Goal: Find contact information: Find contact information

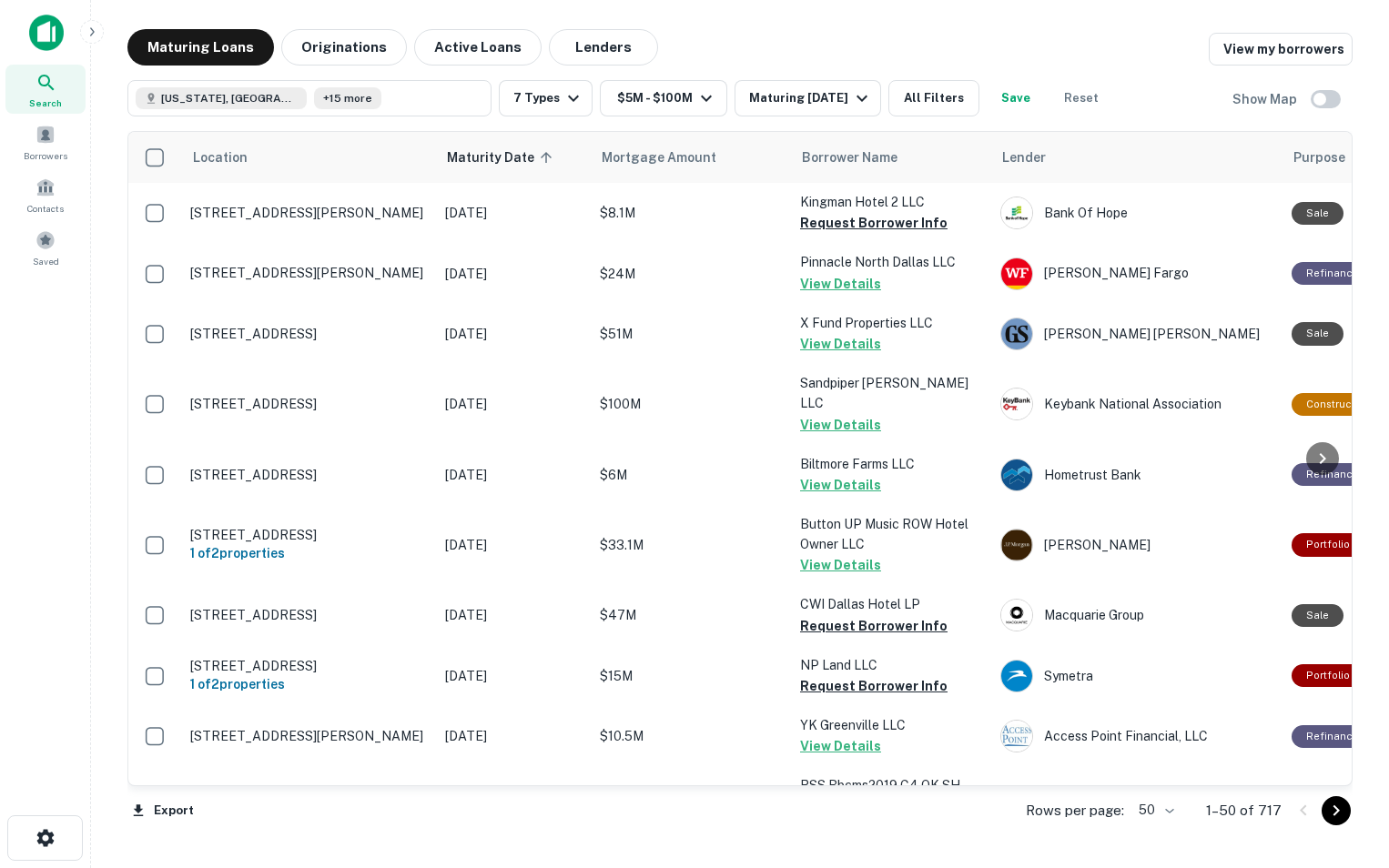
scroll to position [111, 0]
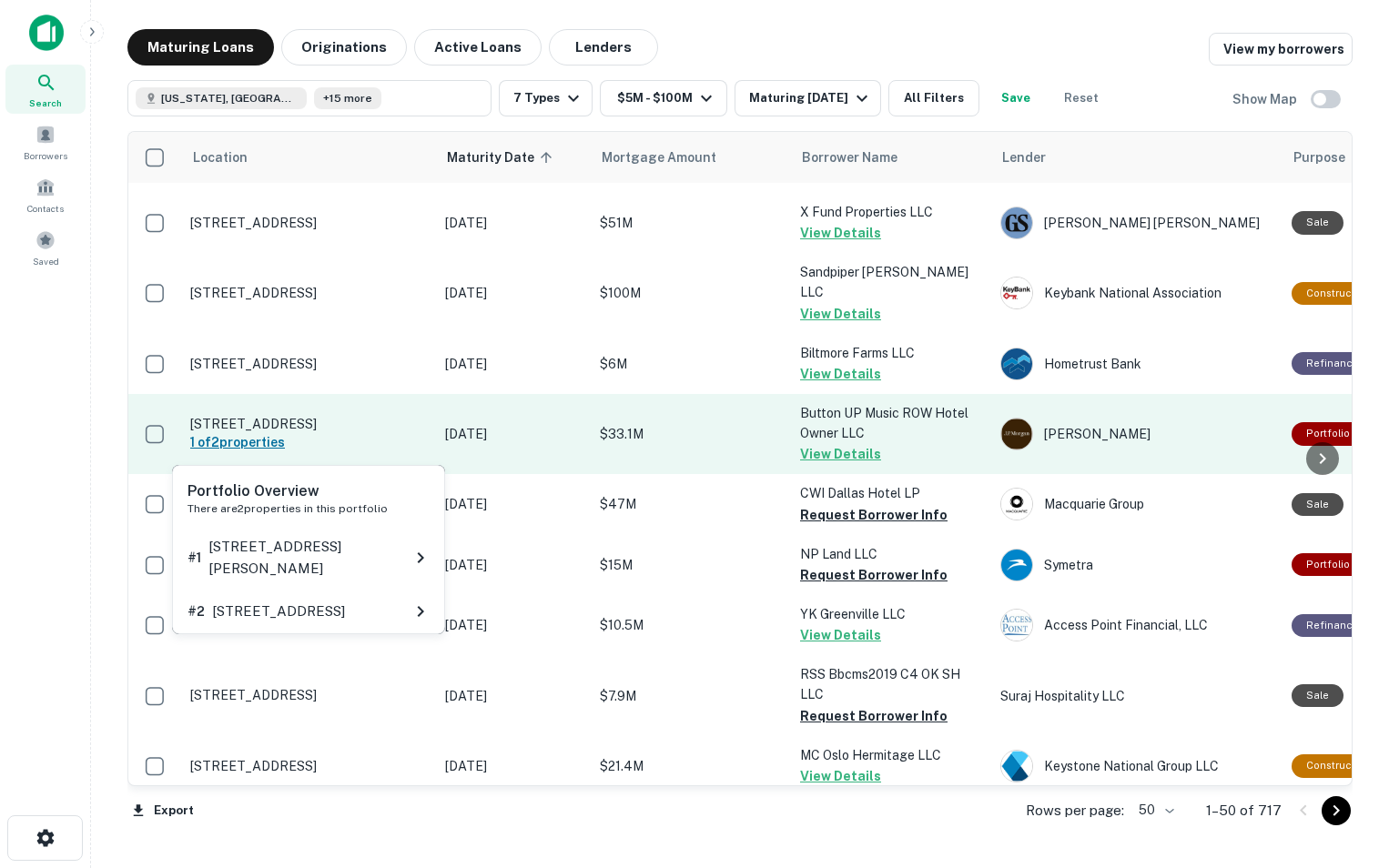
click at [244, 439] on h6 "1 of 2 properties" at bounding box center [308, 442] width 237 height 20
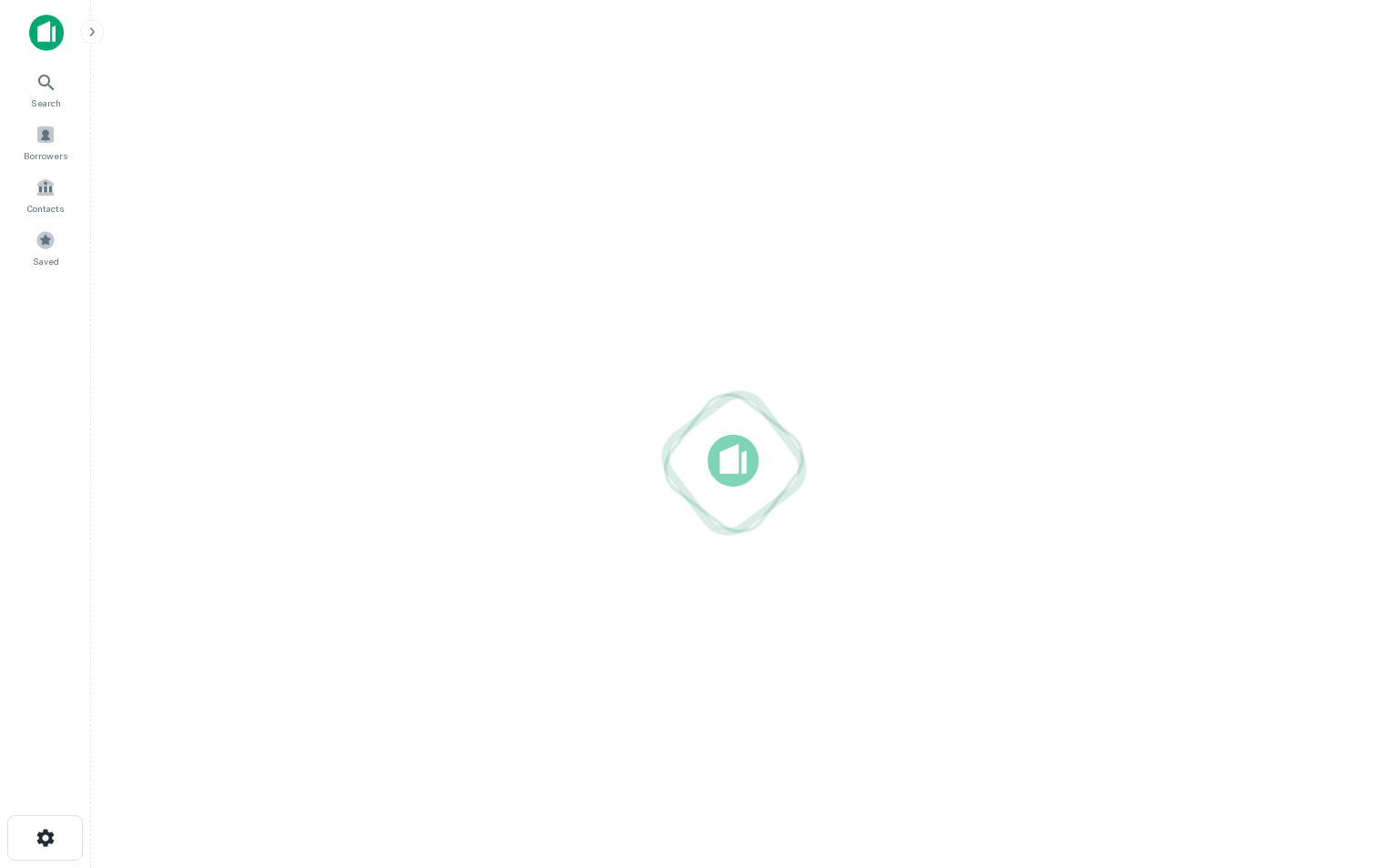
click at [244, 439] on div at bounding box center [733, 463] width 1256 height 577
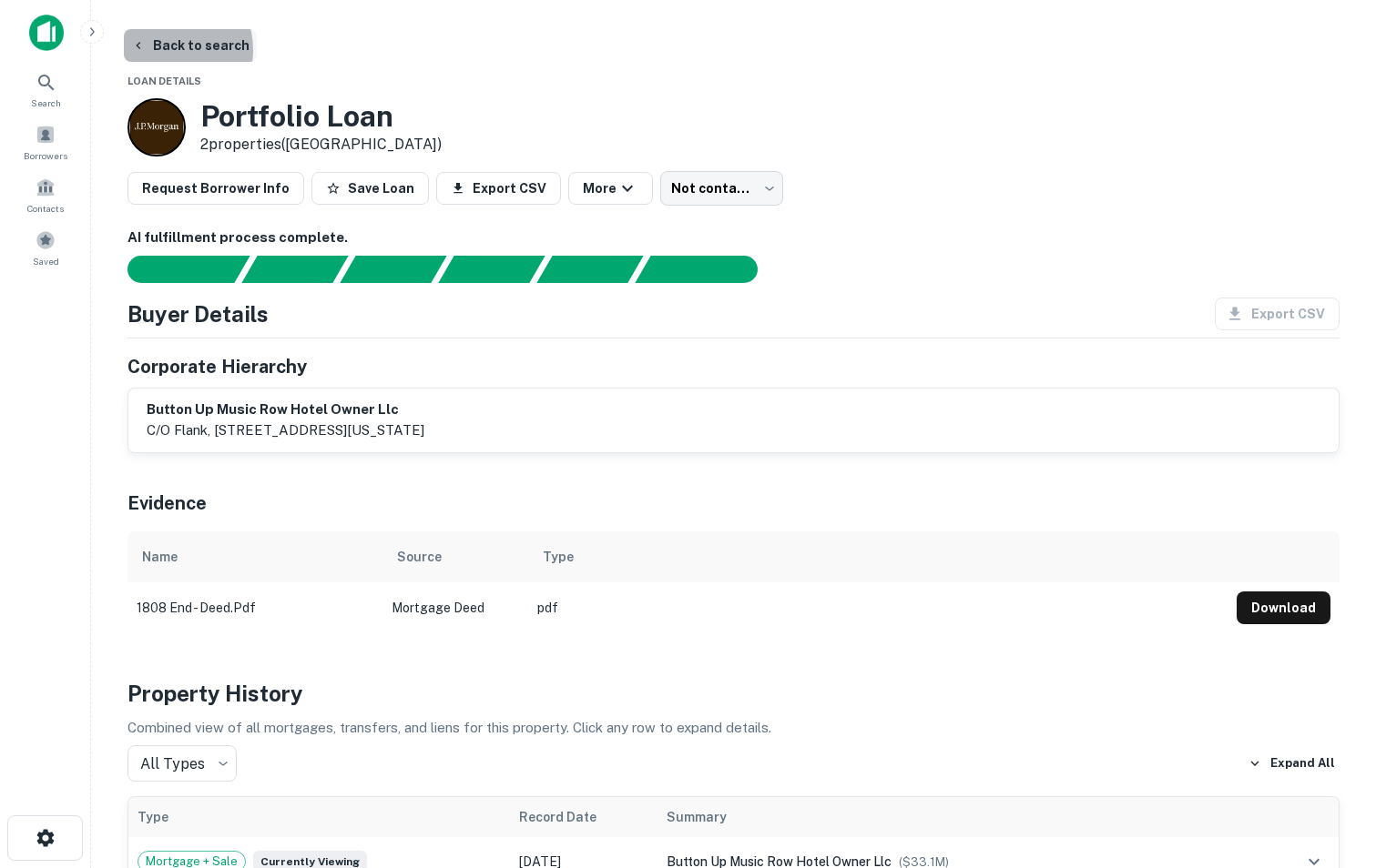
click at [162, 50] on button "Back to search" at bounding box center [190, 45] width 133 height 33
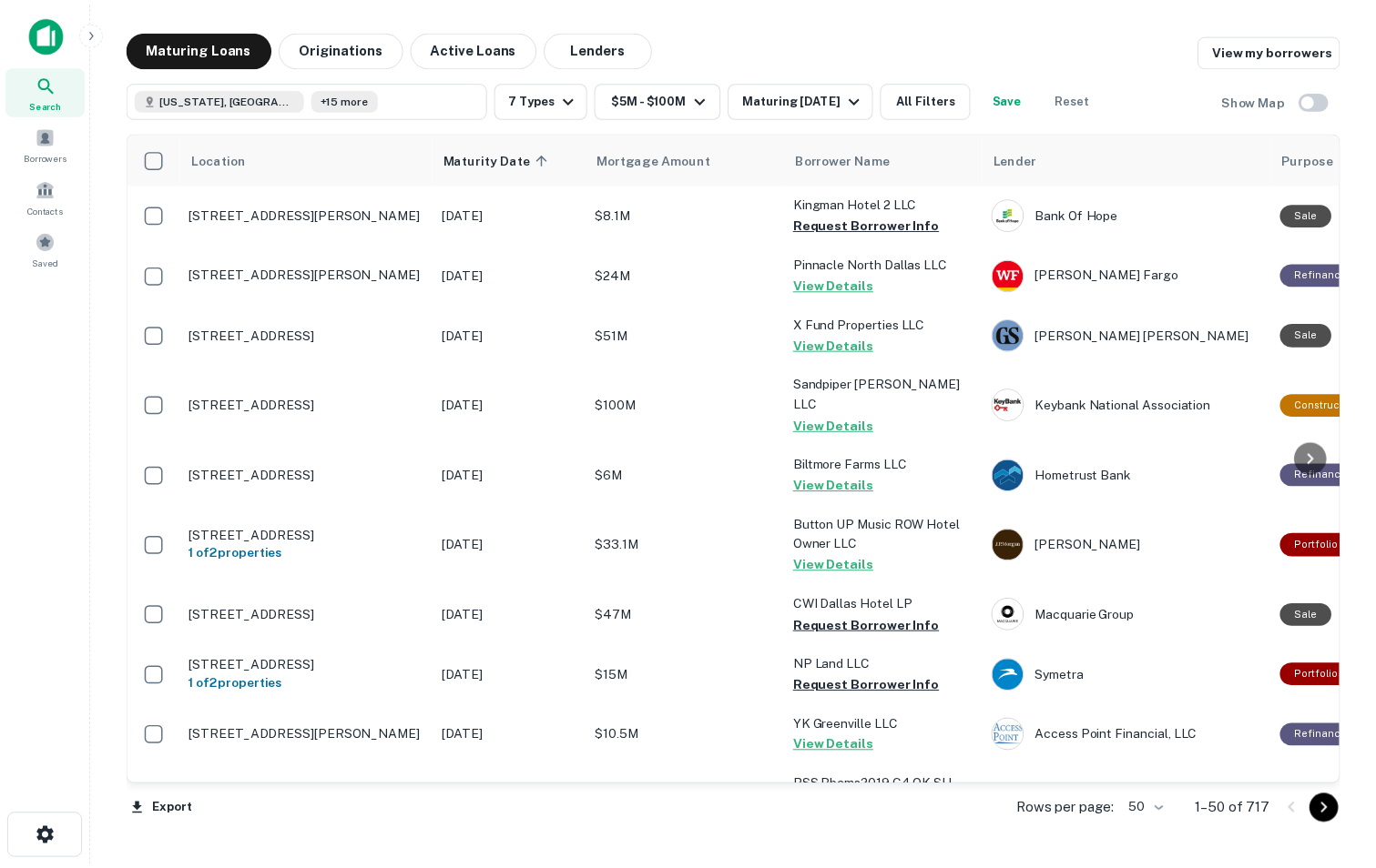
scroll to position [111, 0]
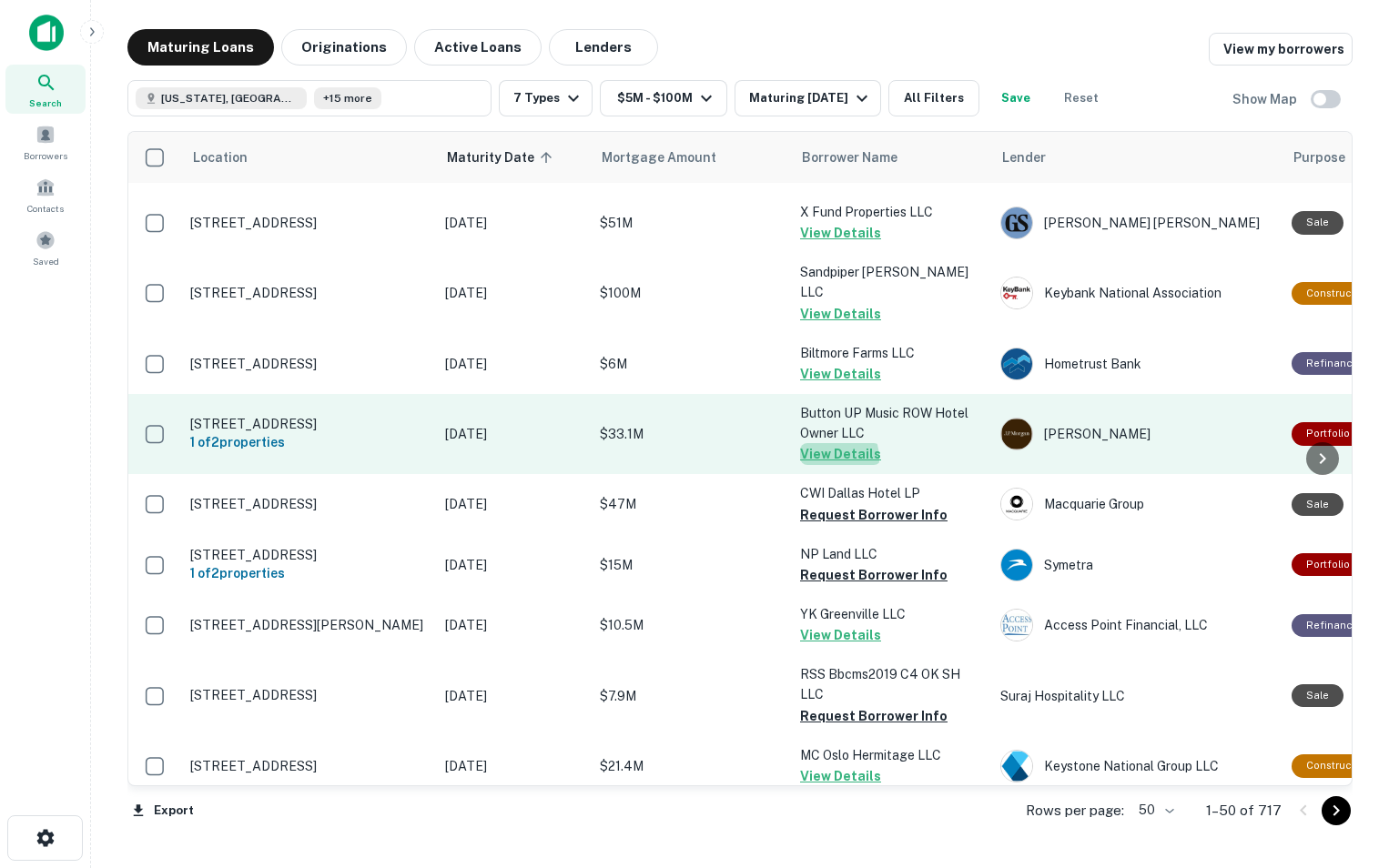
click at [819, 458] on button "View Details" at bounding box center [841, 454] width 81 height 22
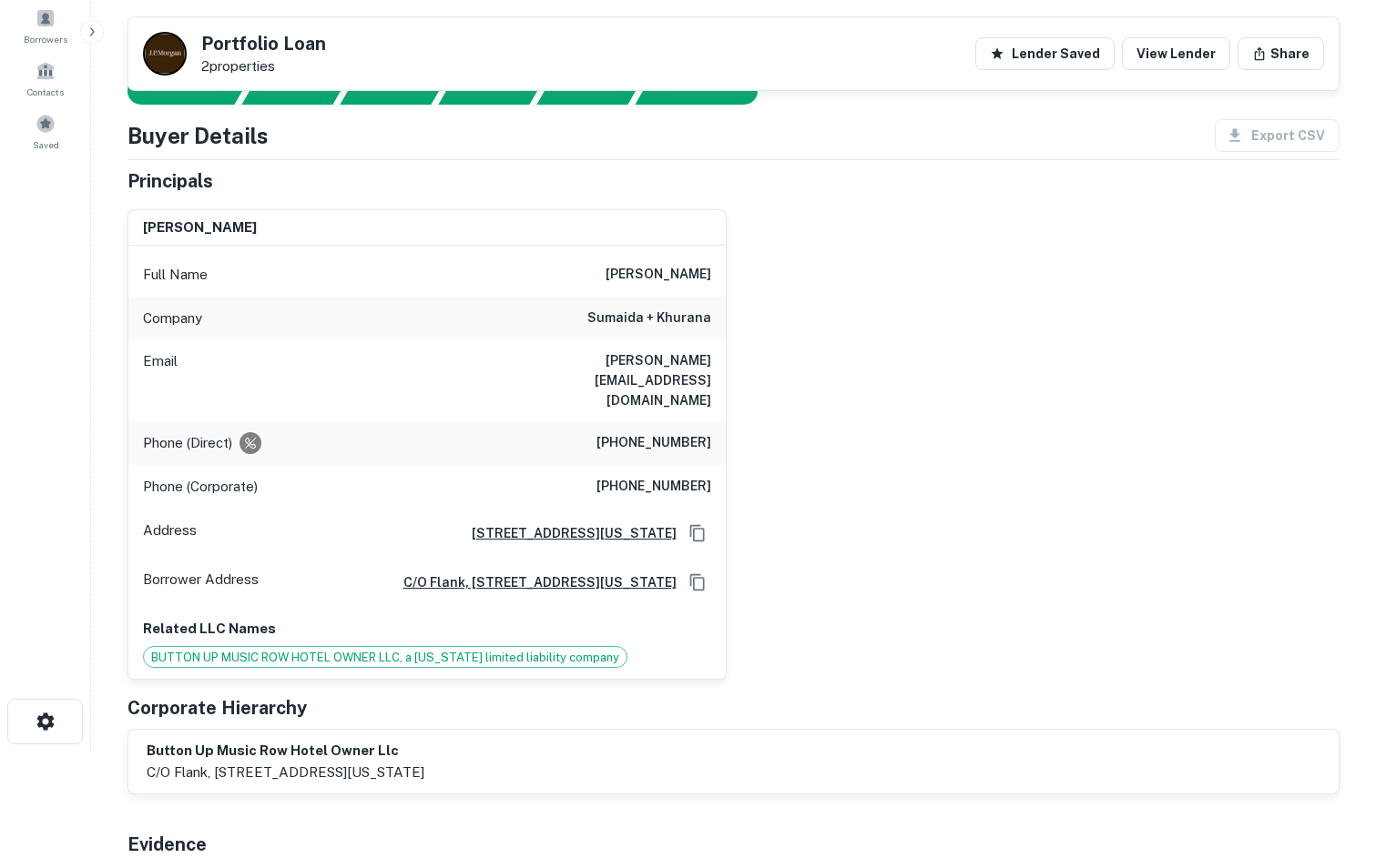
scroll to position [110, 0]
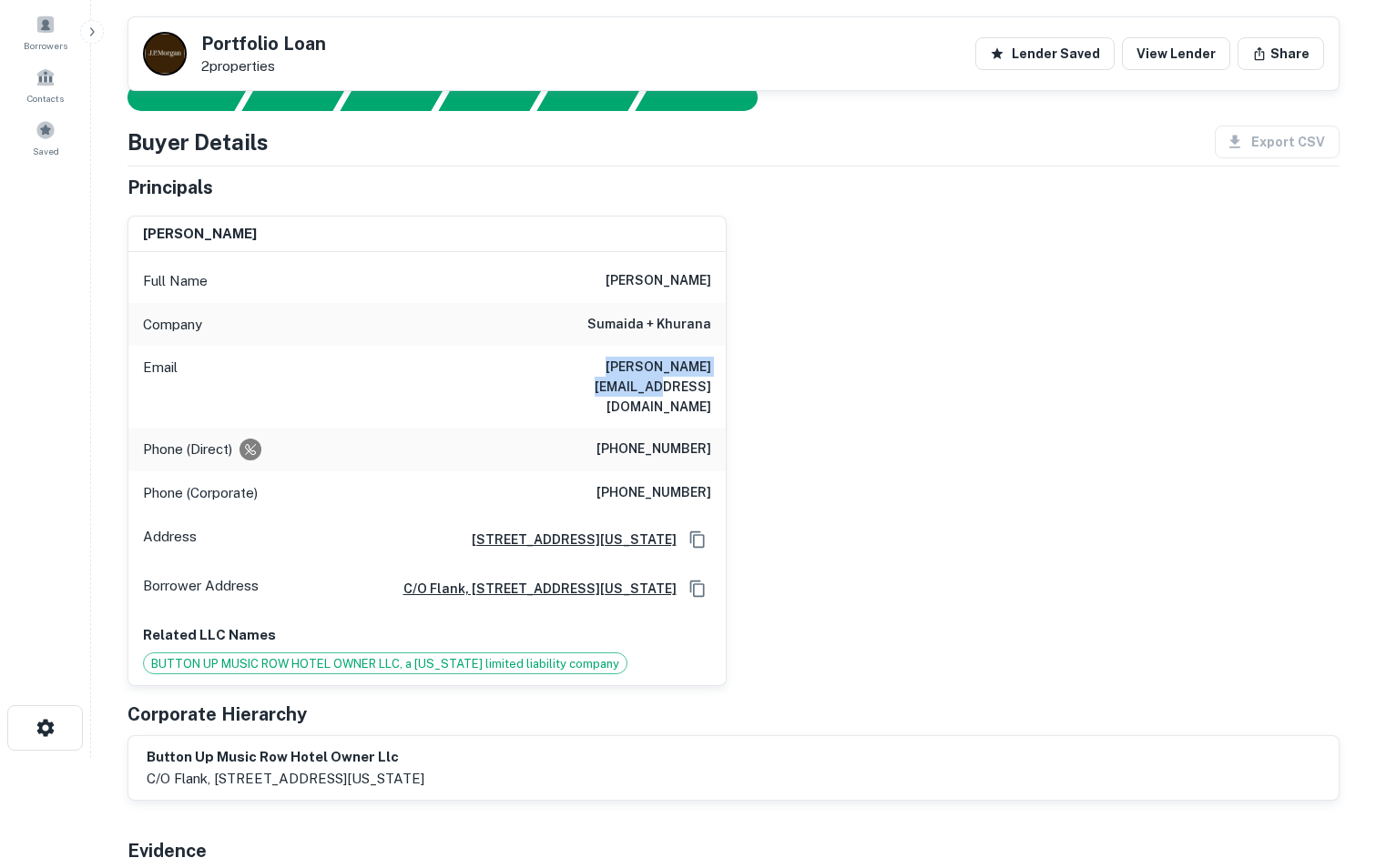
drag, startPoint x: 536, startPoint y: 363, endPoint x: 728, endPoint y: 360, distance: 192.0
click at [728, 360] on div "[PERSON_NAME] Full Name [PERSON_NAME] Company sumaida + khurana Email [PERSON_N…" at bounding box center [726, 443] width 1227 height 486
copy h6 "[PERSON_NAME][EMAIL_ADDRESS][DOMAIN_NAME]"
drag, startPoint x: 582, startPoint y: 414, endPoint x: 716, endPoint y: 417, distance: 134.0
click at [716, 427] on div "Phone (Direct) [PHONE_NUMBER]" at bounding box center [428, 449] width 598 height 44
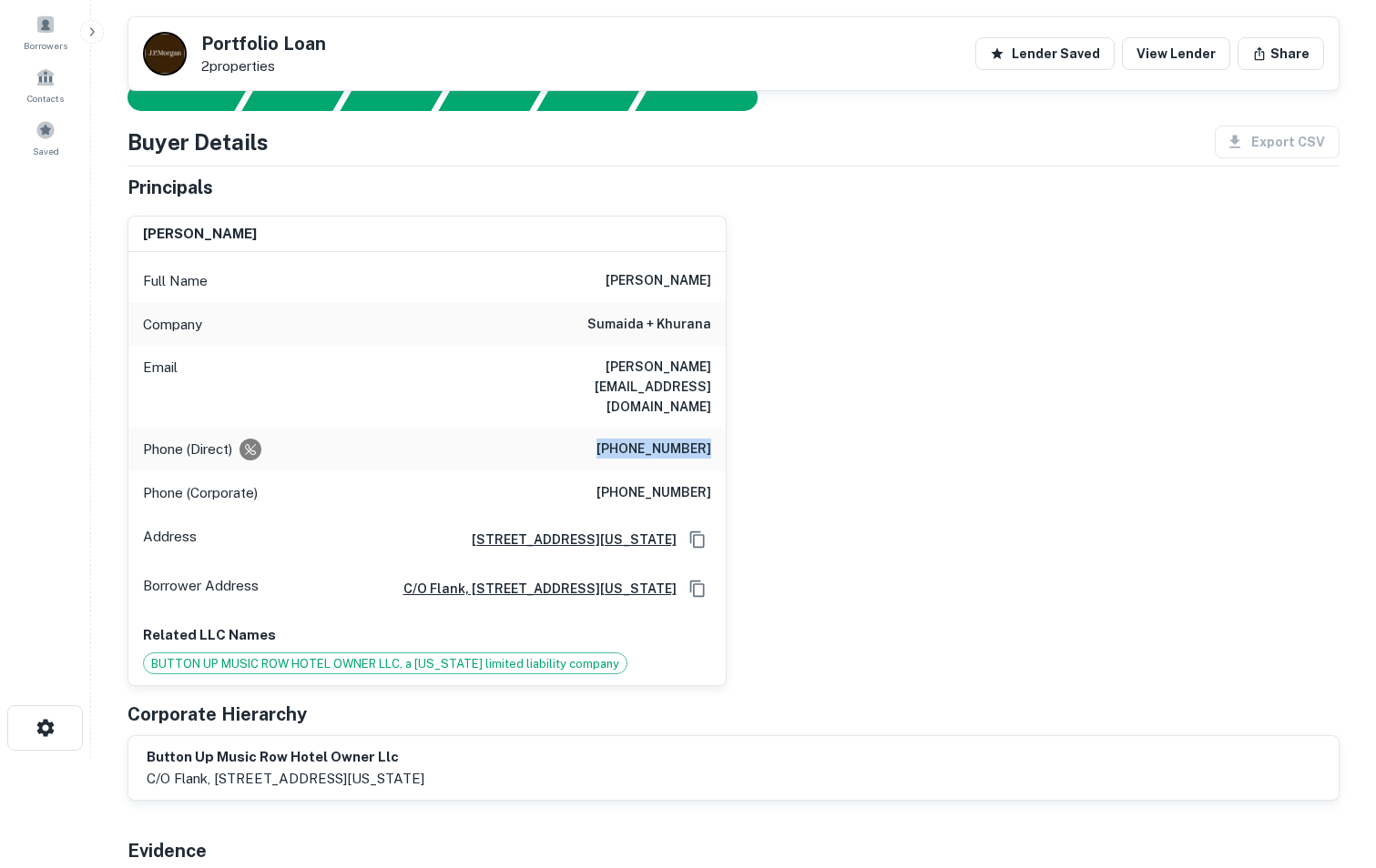
copy h6 "[PHONE_NUMBER]"
drag, startPoint x: 538, startPoint y: 367, endPoint x: 712, endPoint y: 365, distance: 174.0
click at [712, 365] on div "Email [PERSON_NAME][EMAIL_ADDRESS][DOMAIN_NAME]" at bounding box center [428, 386] width 598 height 82
copy h6 "[PERSON_NAME][EMAIL_ADDRESS][DOMAIN_NAME]"
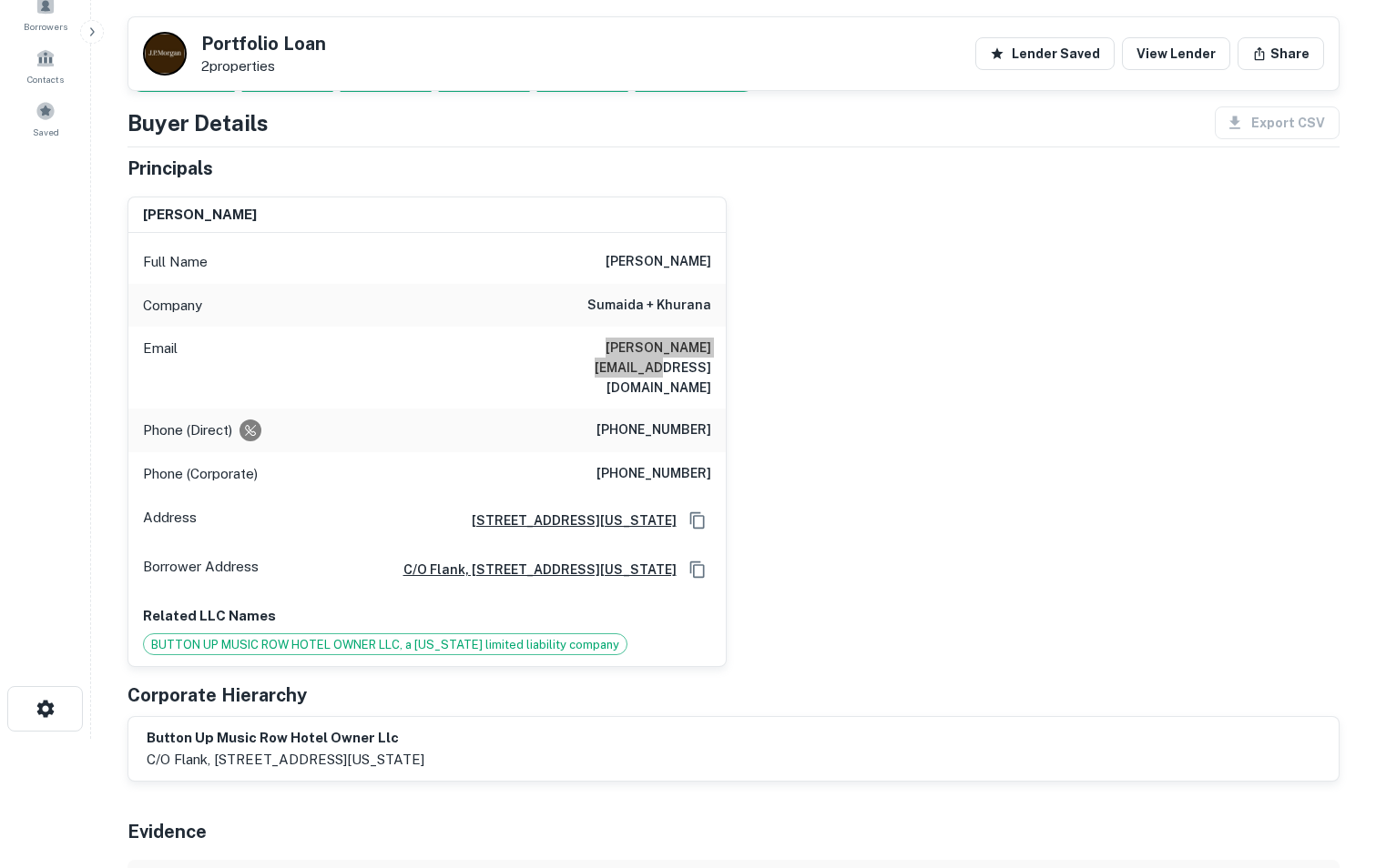
scroll to position [131, 0]
